Goal: Transaction & Acquisition: Obtain resource

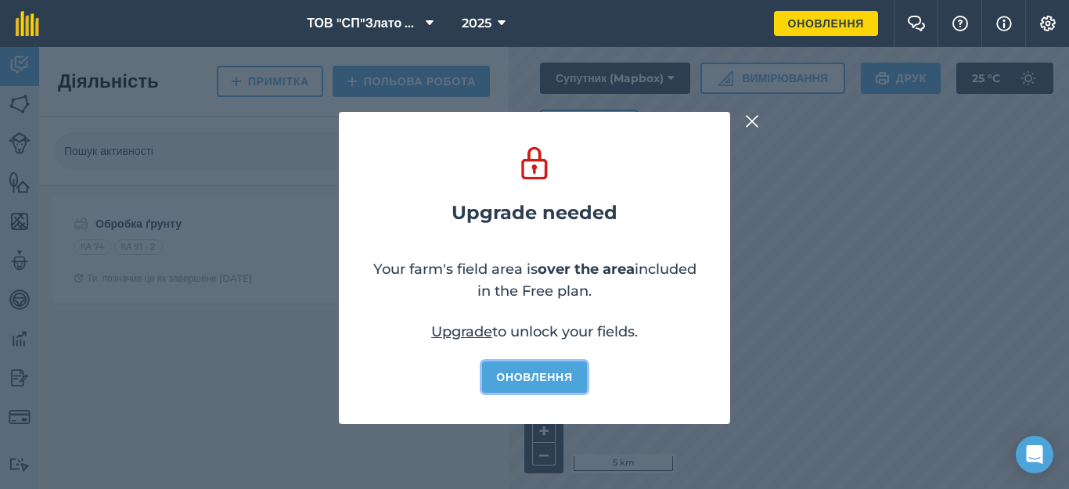
click at [535, 380] on link "Оновлення" at bounding box center [534, 377] width 104 height 31
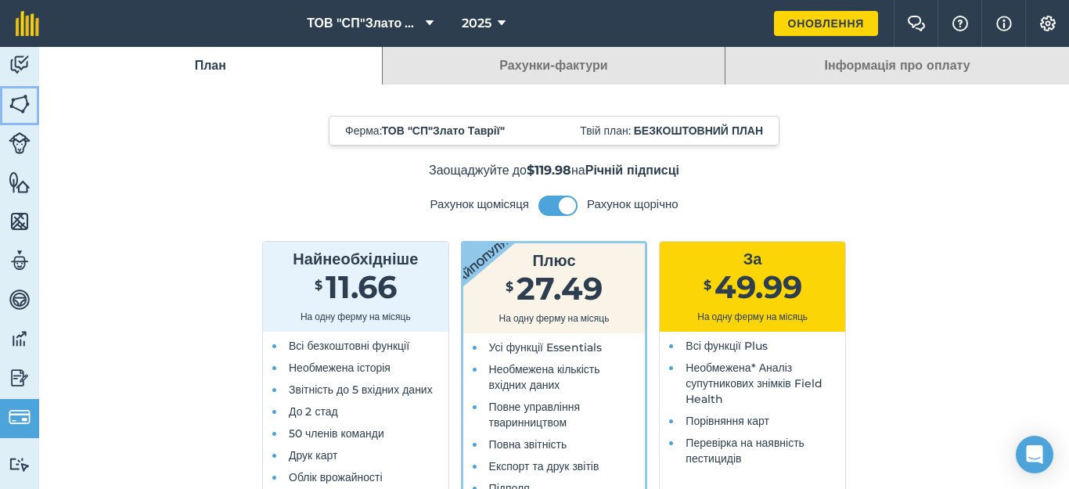
click at [16, 107] on img at bounding box center [20, 103] width 22 height 23
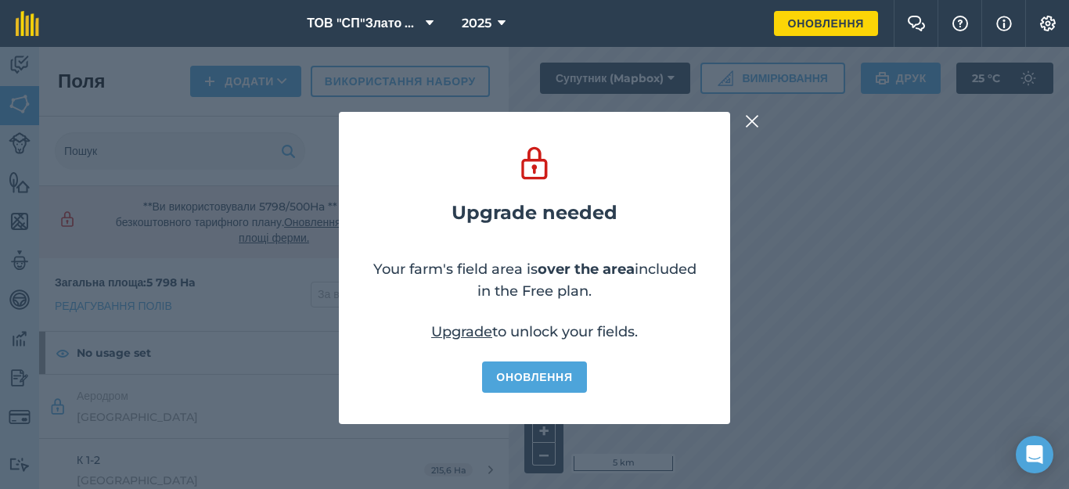
click at [747, 121] on img at bounding box center [752, 121] width 14 height 19
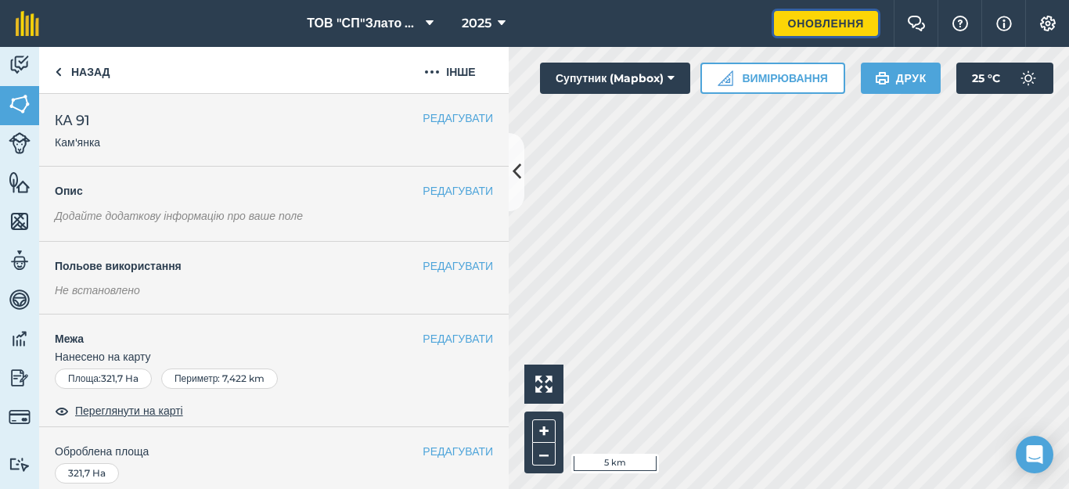
click at [821, 28] on link "Оновлення" at bounding box center [826, 23] width 104 height 25
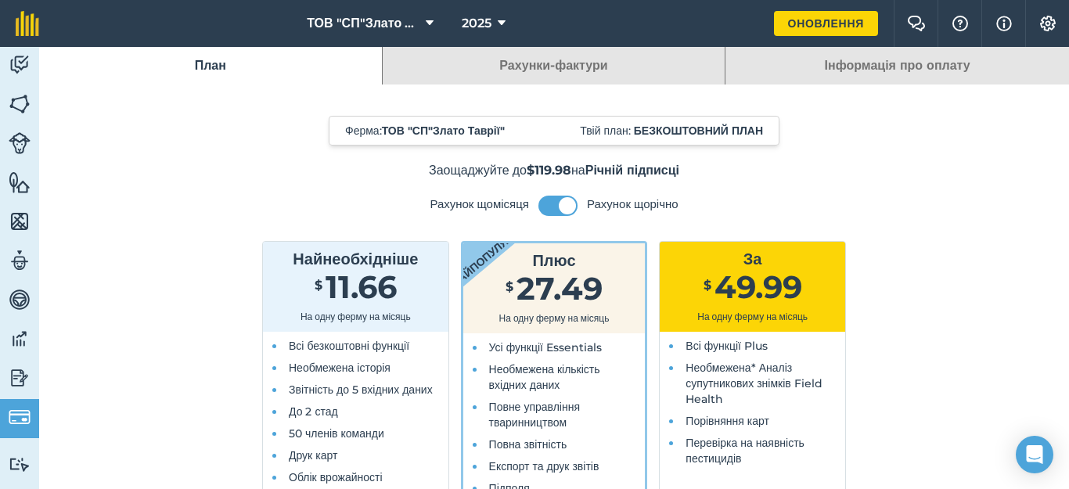
click at [821, 66] on link "Інформація про оплату" at bounding box center [898, 66] width 344 height 38
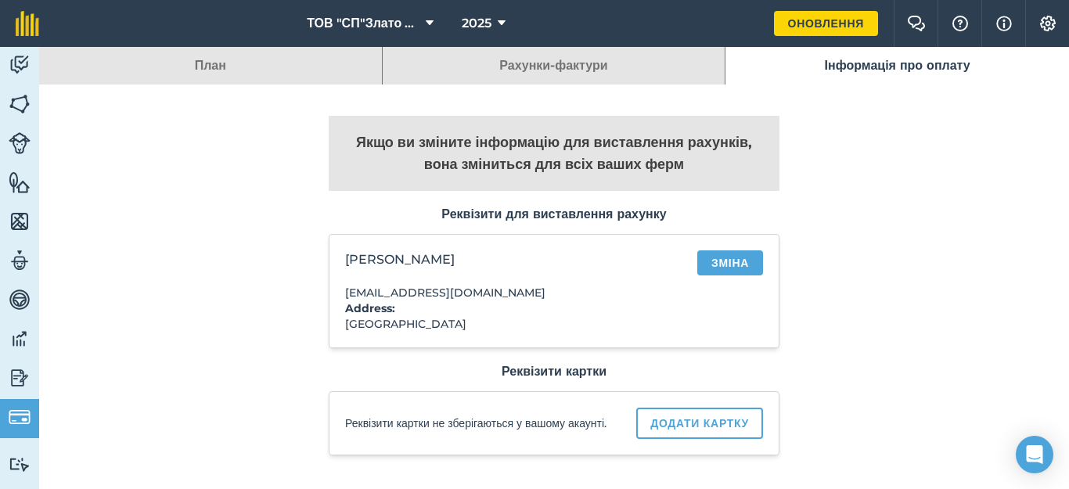
click at [578, 67] on link "Рахунки-фактури" at bounding box center [554, 66] width 343 height 38
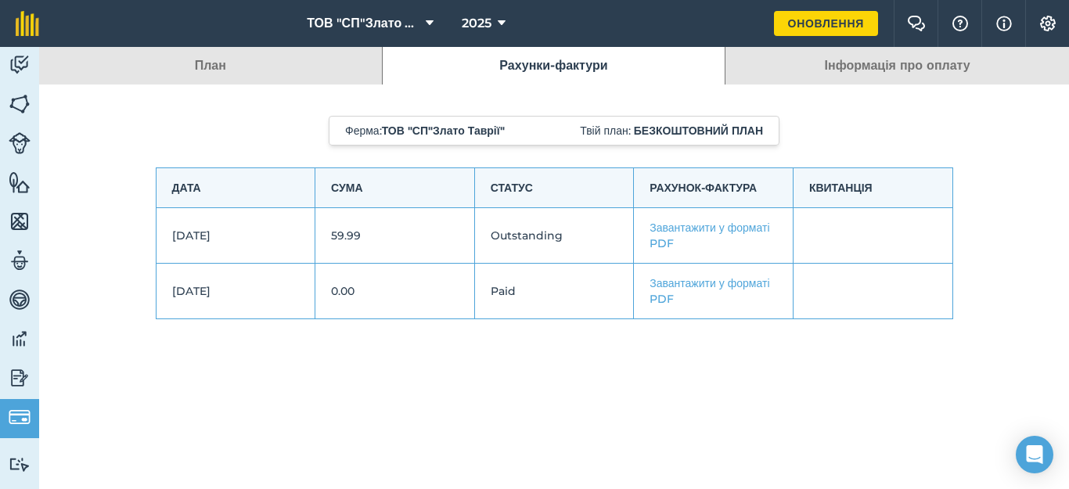
click at [690, 235] on td "Завантажити у форматі PDF" at bounding box center [714, 236] width 160 height 56
click at [702, 227] on link "Завантажити у форматі PDF" at bounding box center [710, 236] width 120 height 30
